Goal: Transaction & Acquisition: Purchase product/service

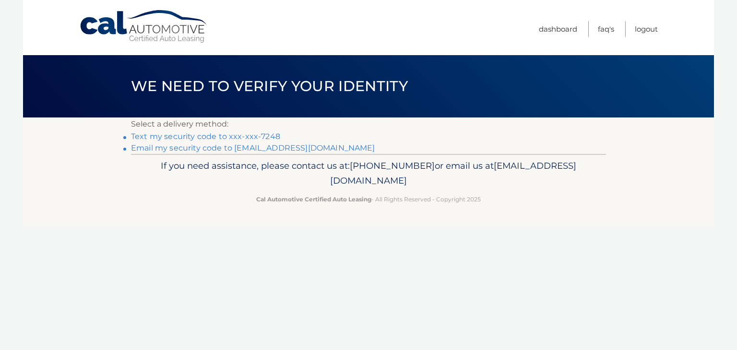
click at [267, 138] on link "Text my security code to xxx-xxx-7248" at bounding box center [205, 136] width 149 height 9
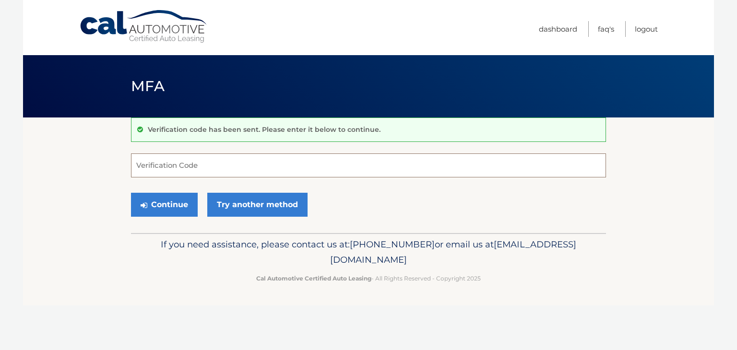
click at [191, 167] on input "Verification Code" at bounding box center [368, 166] width 475 height 24
type input "971828"
click at [168, 204] on button "Continue" at bounding box center [164, 205] width 67 height 24
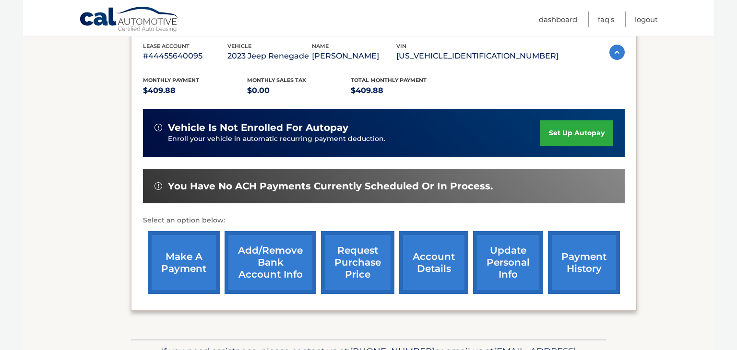
scroll to position [169, 0]
click at [181, 269] on link "make a payment" at bounding box center [184, 262] width 72 height 63
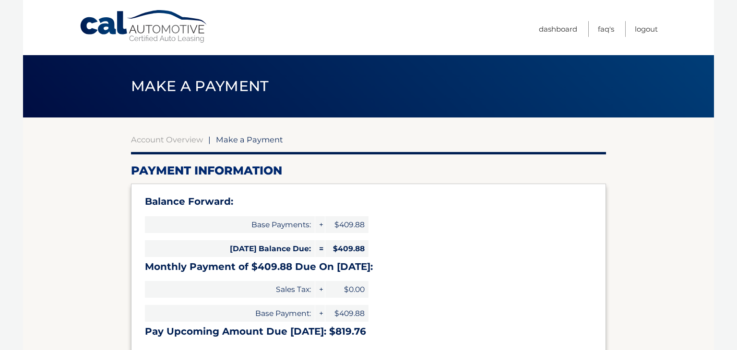
select select "MWMxYThjN2UtOGI2OS00MTFmLTgxZDQtMmFiYzRlMjc3MjU1"
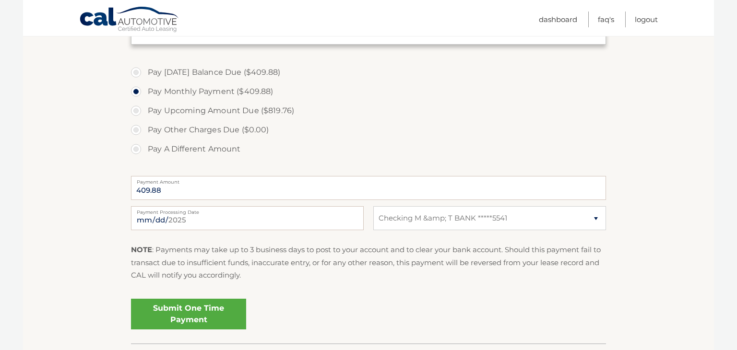
scroll to position [313, 0]
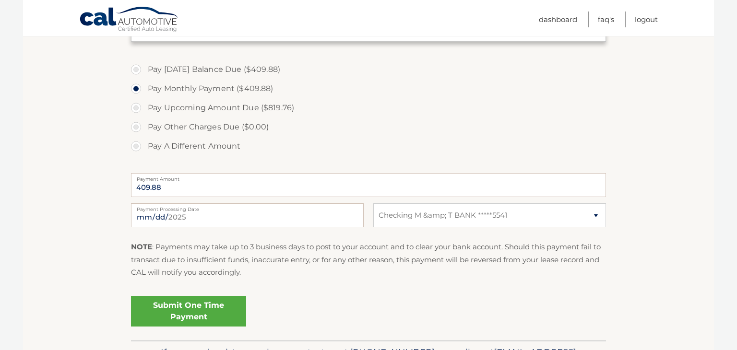
click at [207, 317] on link "Submit One Time Payment" at bounding box center [188, 311] width 115 height 31
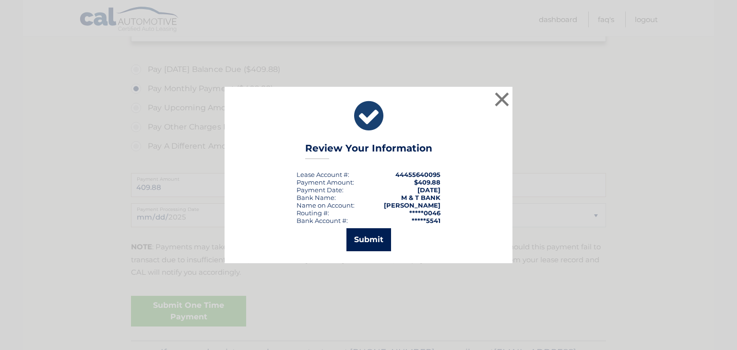
click at [370, 245] on button "Submit" at bounding box center [368, 239] width 45 height 23
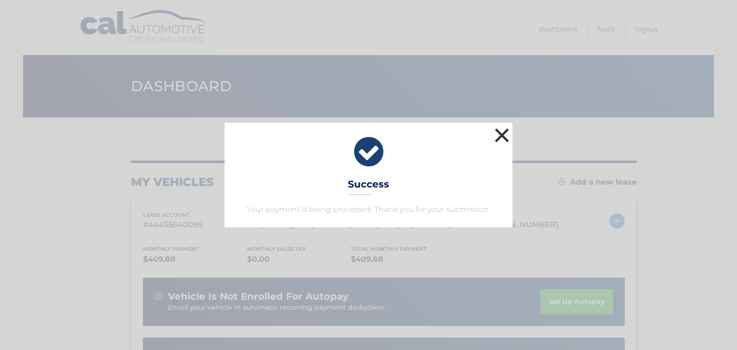
click at [503, 134] on button "×" at bounding box center [501, 135] width 19 height 19
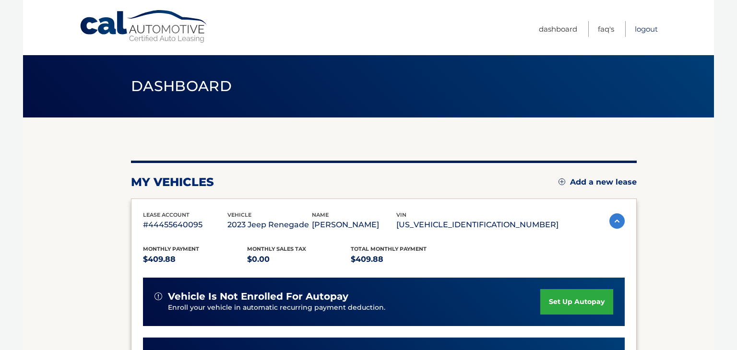
click at [645, 30] on link "Logout" at bounding box center [646, 29] width 23 height 16
